Goal: Submit feedback/report problem

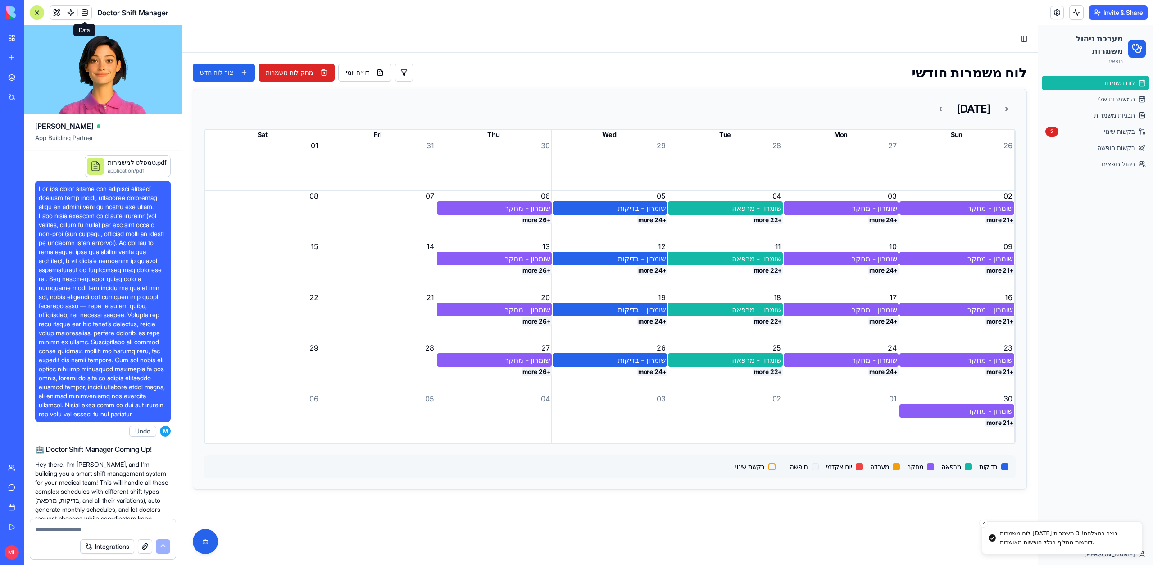
scroll to position [36879, 0]
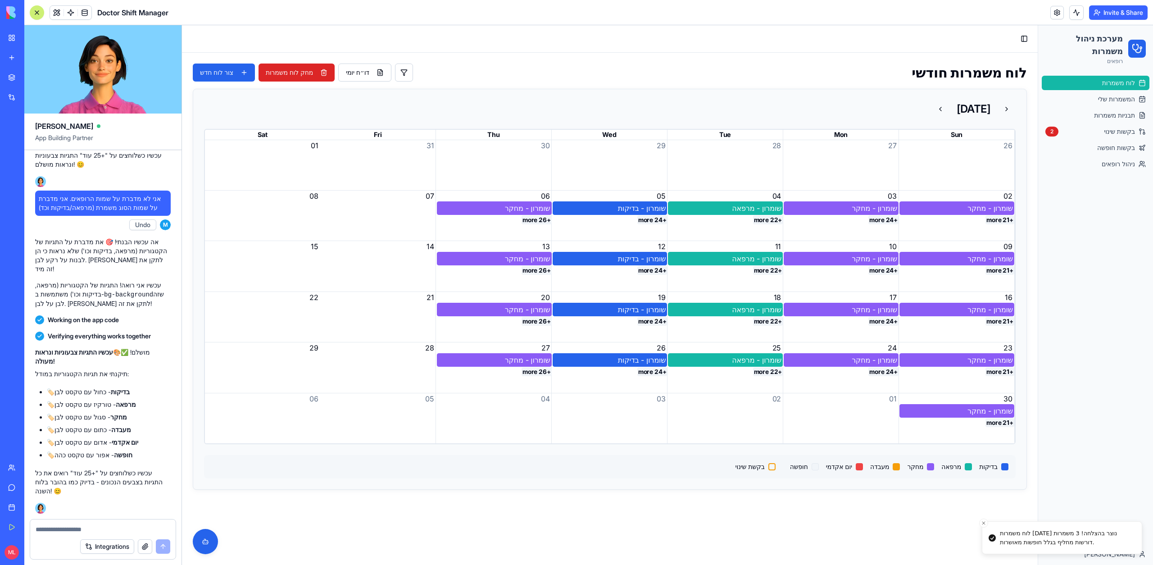
click at [540, 220] on button "+26 more" at bounding box center [536, 219] width 30 height 9
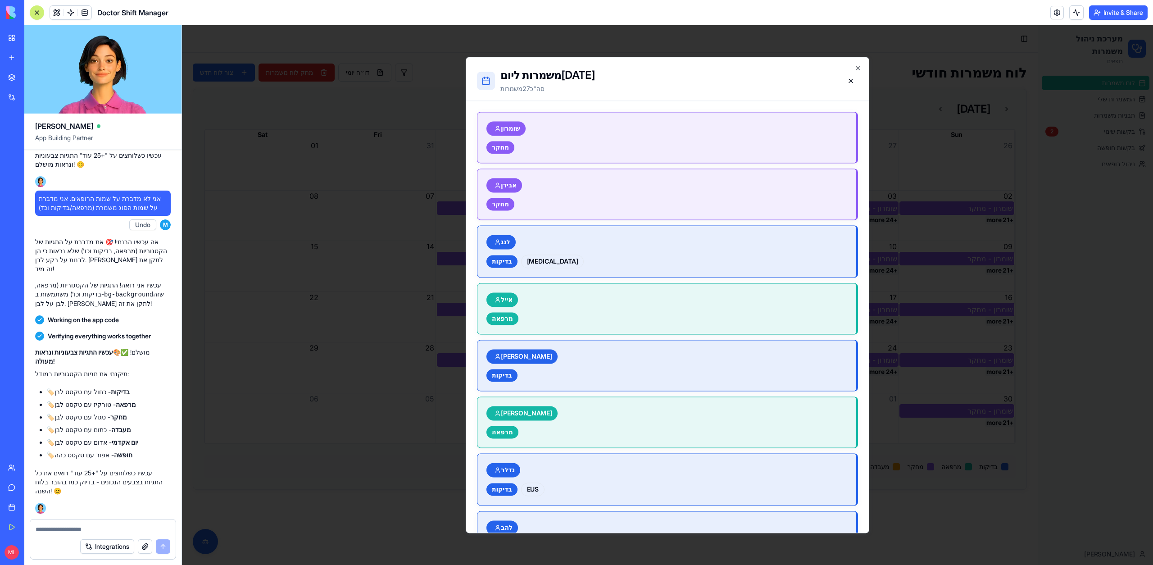
click at [444, 243] on div at bounding box center [667, 294] width 971 height 539
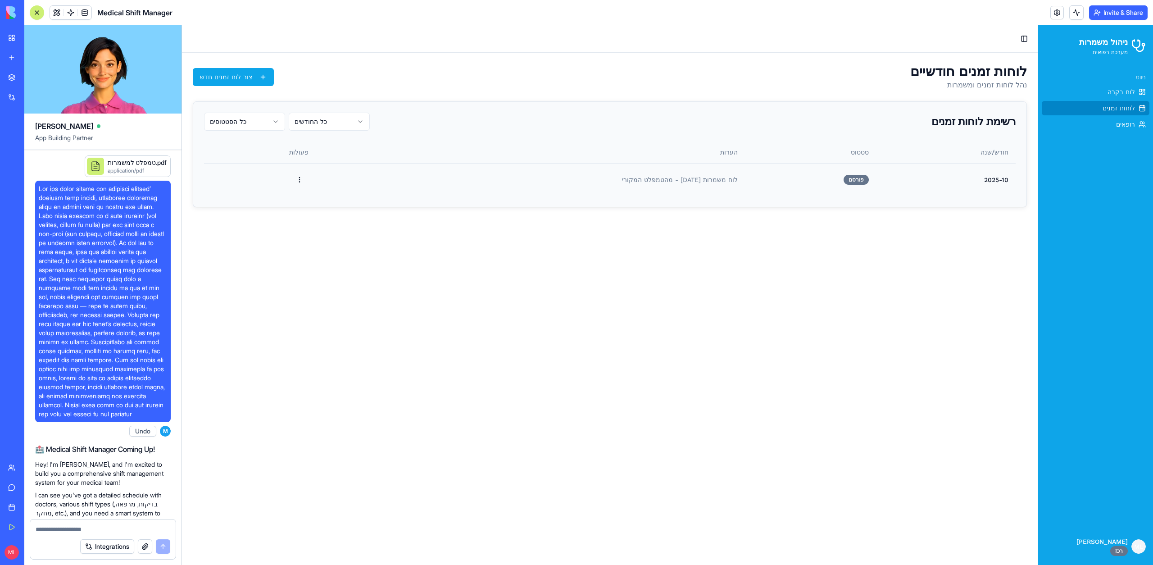
scroll to position [2389, 0]
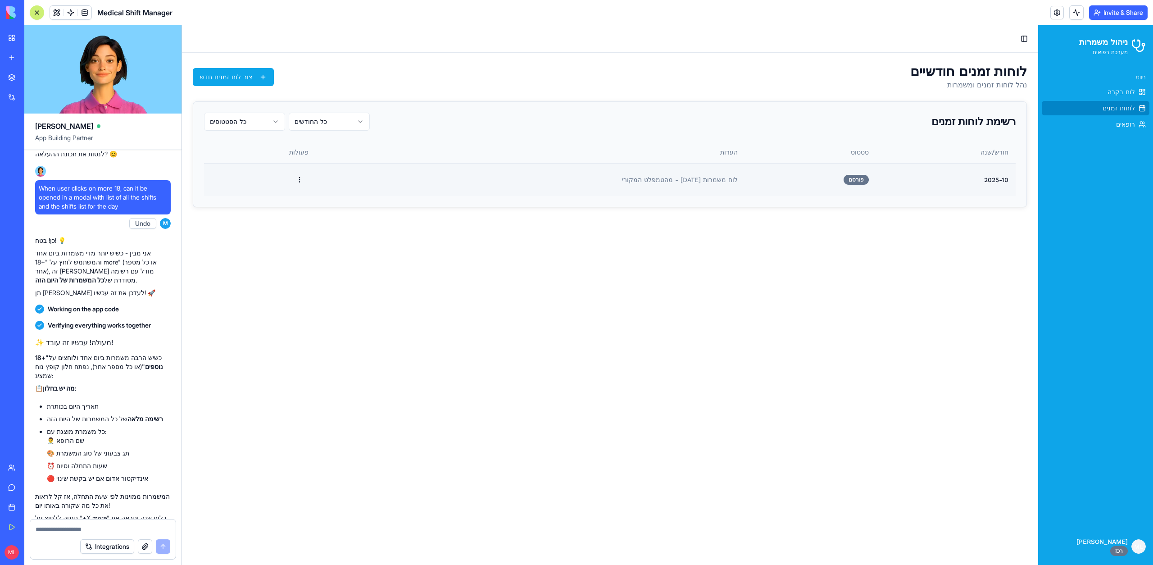
click at [885, 178] on td "2025-10" at bounding box center [946, 179] width 140 height 33
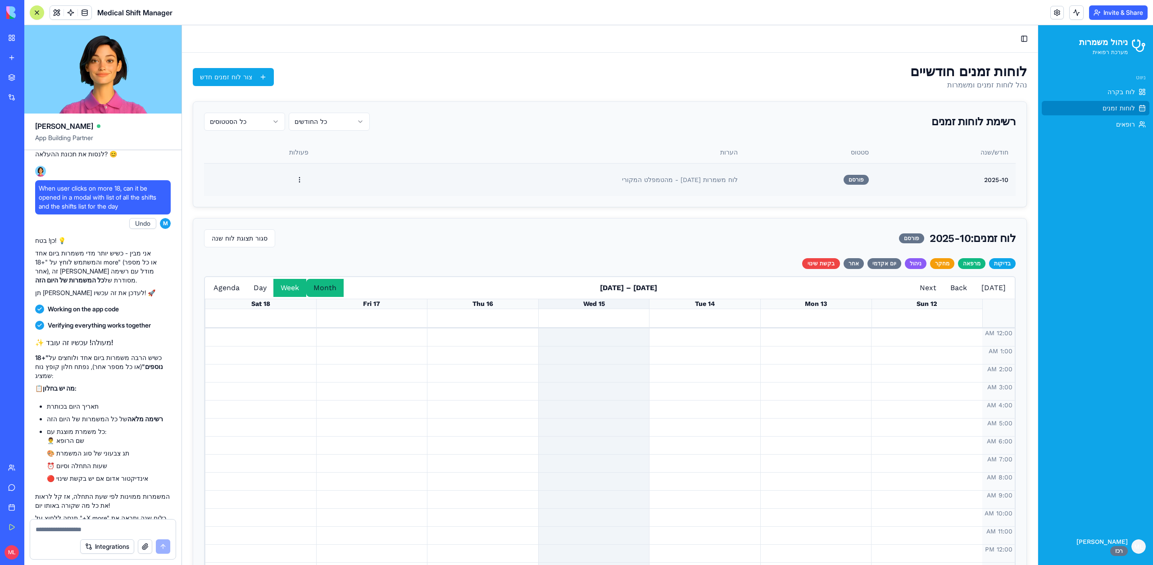
click at [315, 290] on button "Month" at bounding box center [324, 288] width 37 height 18
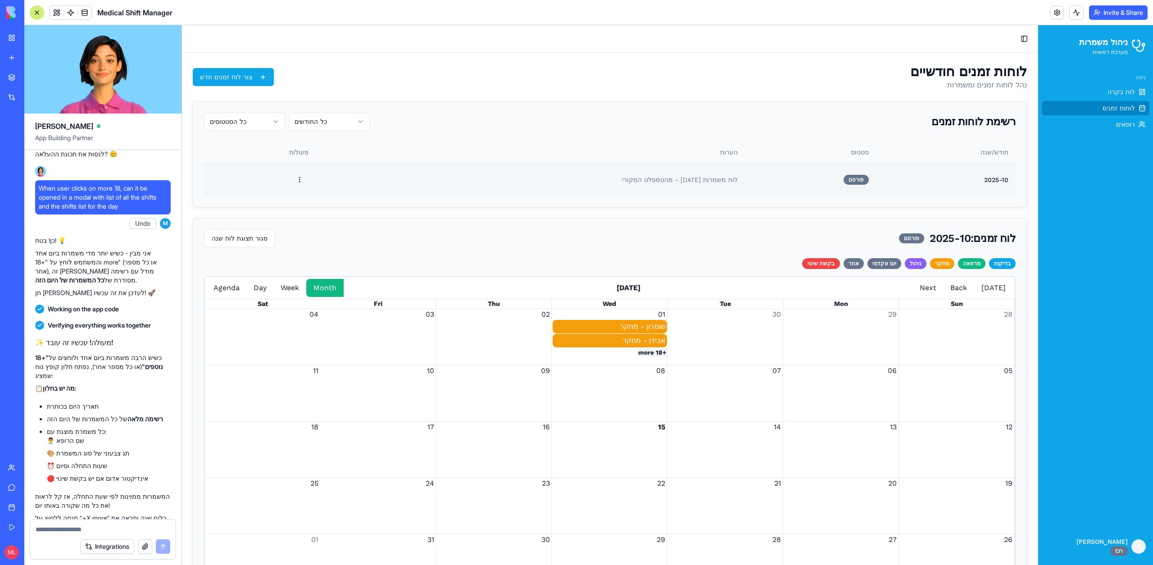
click at [644, 351] on button "+18 more" at bounding box center [652, 352] width 30 height 9
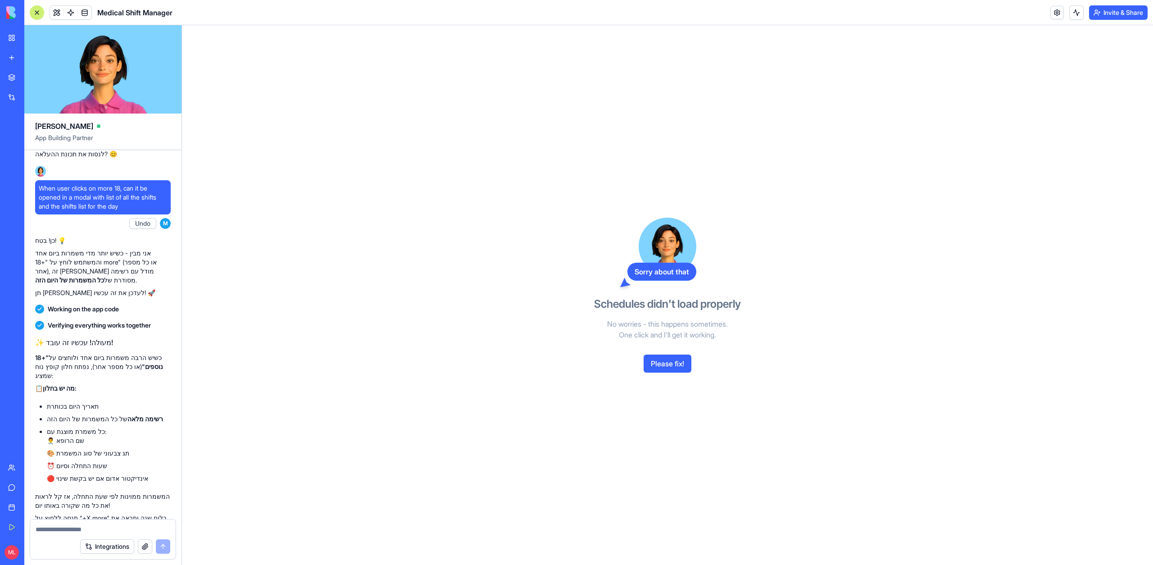
click at [670, 361] on button "Please fix!" at bounding box center [667, 363] width 48 height 18
